Goal: Task Accomplishment & Management: Use online tool/utility

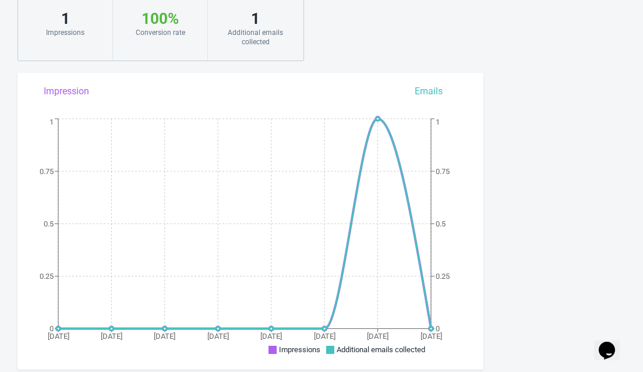
scroll to position [91, 0]
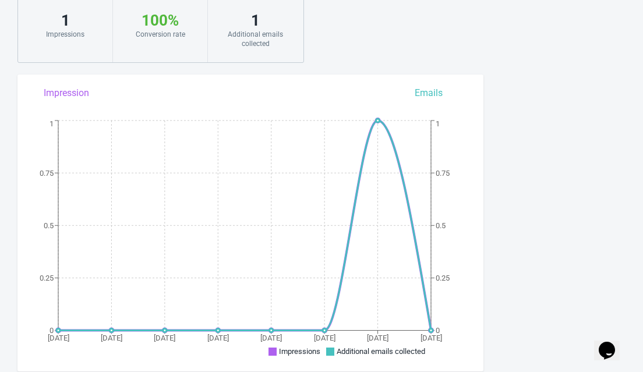
click at [260, 31] on div "Additional emails collected" at bounding box center [256, 39] width 72 height 19
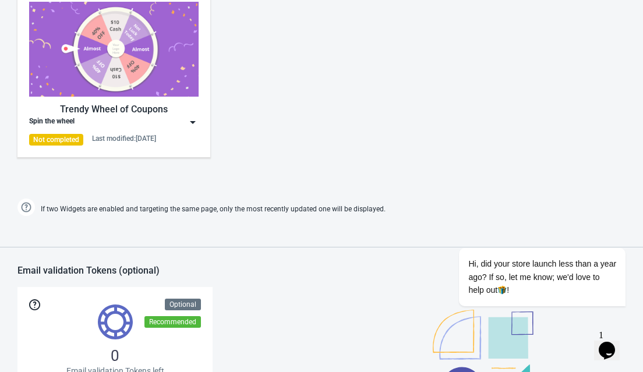
scroll to position [607, 0]
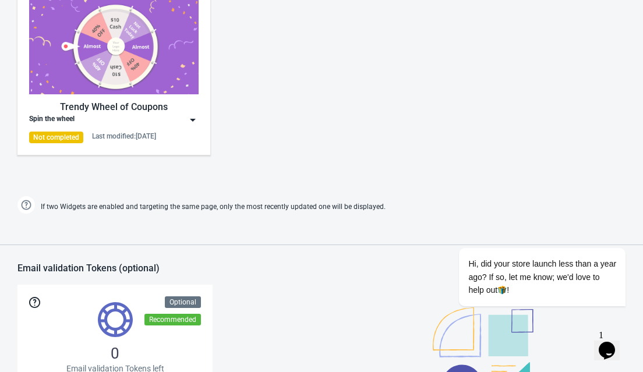
click at [194, 120] on img at bounding box center [193, 120] width 12 height 12
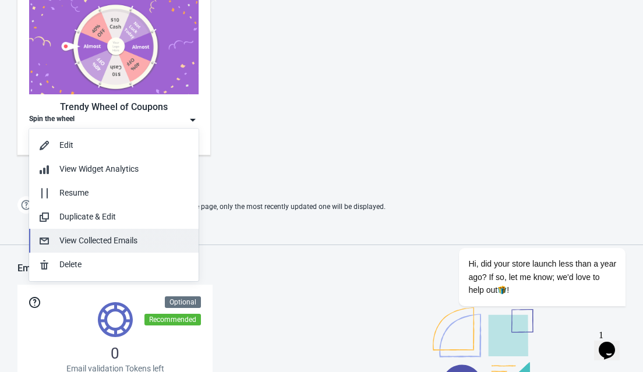
click at [135, 239] on div "View Collected Emails" at bounding box center [124, 241] width 130 height 12
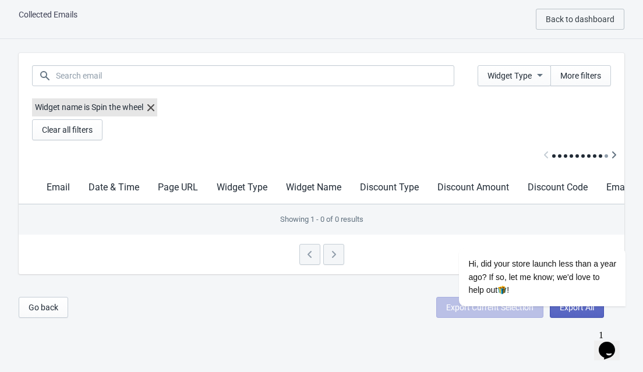
scroll to position [12, 0]
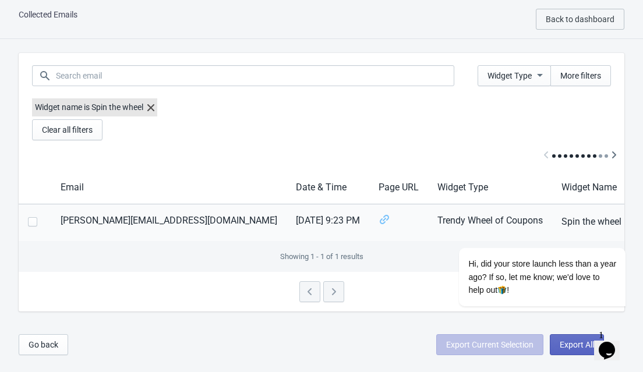
click at [35, 224] on span at bounding box center [32, 221] width 9 height 9
click at [29, 224] on input "checkbox" at bounding box center [28, 227] width 1 height 21
click at [541, 343] on div "Export Current Selection Export All" at bounding box center [520, 344] width 168 height 21
click at [29, 222] on span at bounding box center [32, 221] width 9 height 9
click at [29, 222] on input "checkbox" at bounding box center [28, 227] width 1 height 21
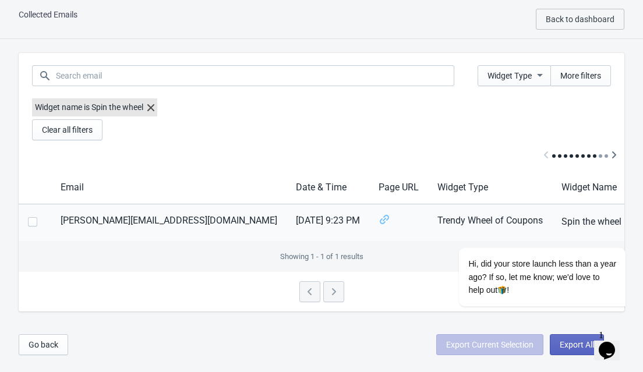
click at [29, 222] on span at bounding box center [32, 221] width 9 height 9
click at [29, 222] on input "checkbox" at bounding box center [28, 227] width 1 height 21
checkbox input "true"
click at [583, 77] on span "More filters" at bounding box center [580, 75] width 41 height 9
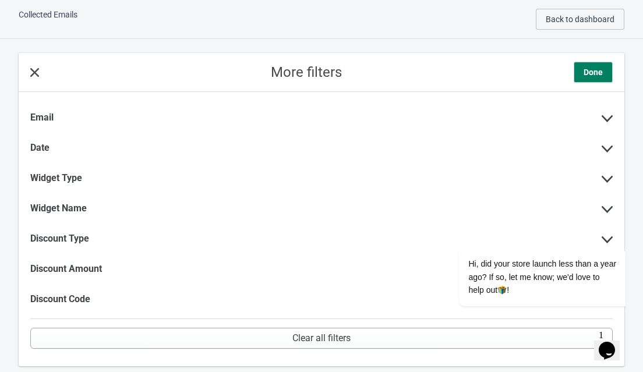
click at [37, 80] on div "More filters Done" at bounding box center [322, 72] width 606 height 39
click at [28, 69] on div "More filters Done" at bounding box center [322, 72] width 606 height 39
click at [34, 73] on icon at bounding box center [34, 72] width 9 height 9
